Goal: Information Seeking & Learning: Learn about a topic

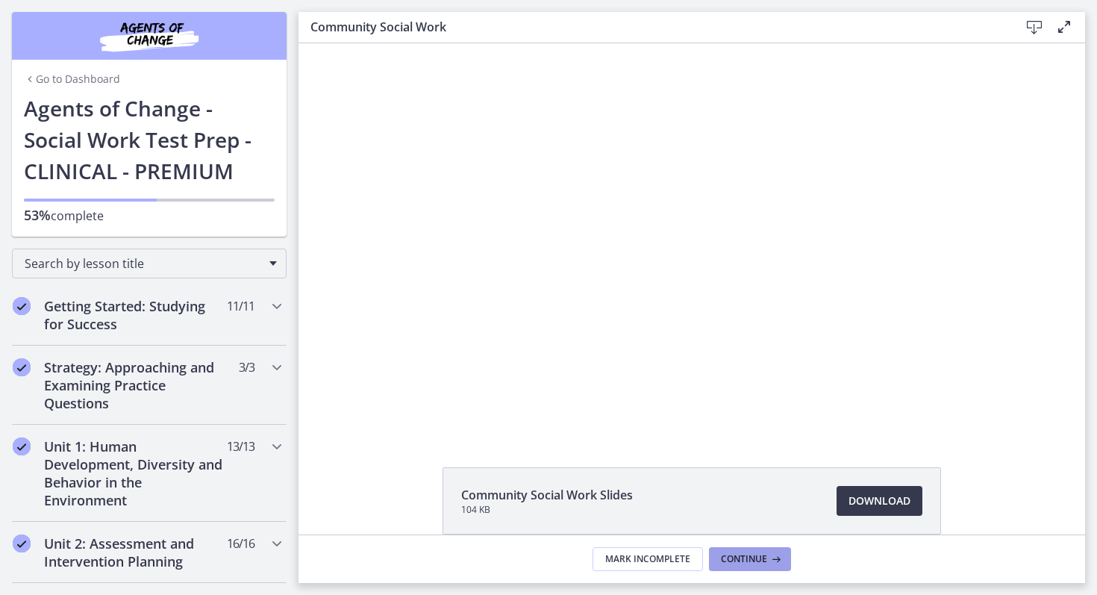
click at [746, 560] on span "Continue" at bounding box center [744, 559] width 46 height 12
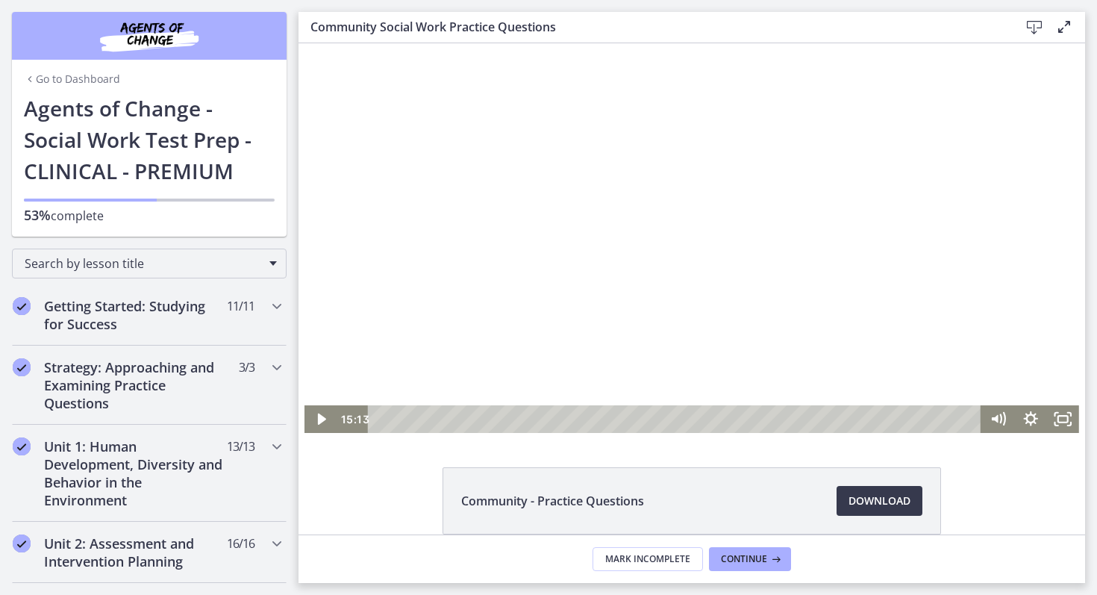
click at [1047, 342] on div at bounding box center [691, 238] width 775 height 390
drag, startPoint x: 971, startPoint y: 421, endPoint x: 329, endPoint y: 481, distance: 644.6
click at [329, 433] on html "Click for sound @keyframes VOLUME_SMALL_WAVE_FLASH { 0% { opacity: 0; } 33% { o…" at bounding box center [692, 238] width 787 height 390
click at [321, 415] on icon "Play Video" at bounding box center [322, 418] width 10 height 13
click at [962, 250] on div at bounding box center [691, 238] width 775 height 390
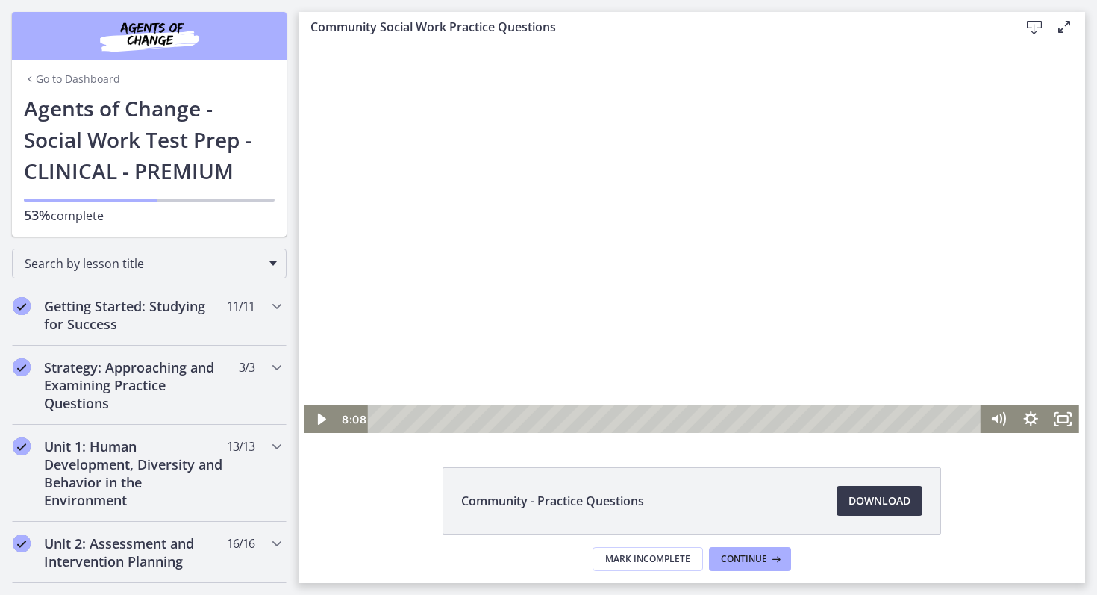
click at [979, 220] on div at bounding box center [691, 238] width 775 height 390
drag, startPoint x: 1044, startPoint y: 202, endPoint x: 1044, endPoint y: 228, distance: 25.4
click at [1044, 228] on div at bounding box center [691, 238] width 775 height 390
click at [857, 263] on div at bounding box center [691, 238] width 775 height 390
click at [799, 416] on div "10:44" at bounding box center [677, 419] width 594 height 28
